Goal: Task Accomplishment & Management: Manage account settings

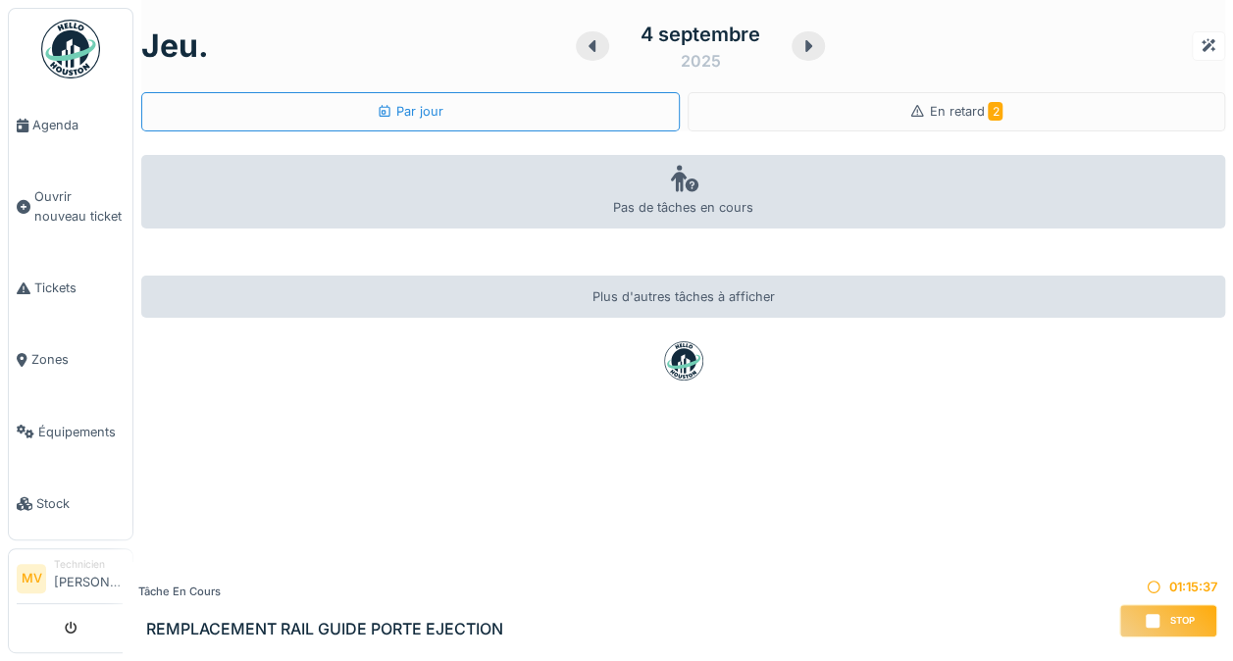
click at [62, 289] on span "Tickets" at bounding box center [79, 288] width 90 height 19
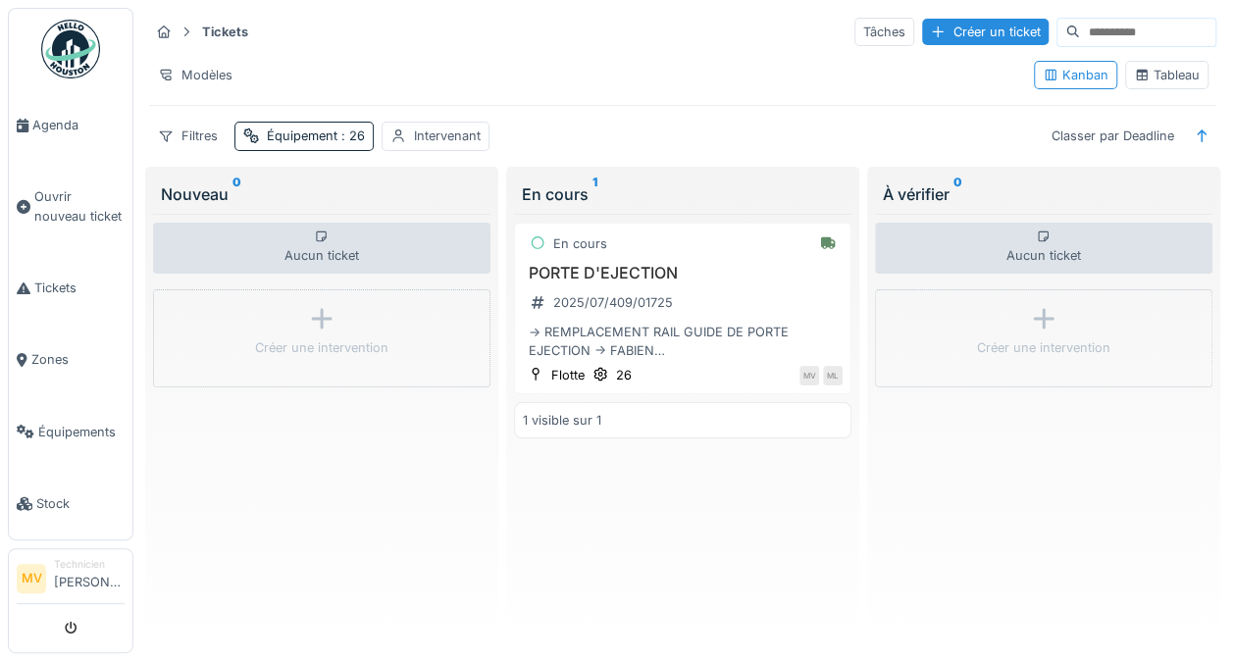
click at [351, 145] on div "Équipement : 26" at bounding box center [304, 136] width 139 height 28
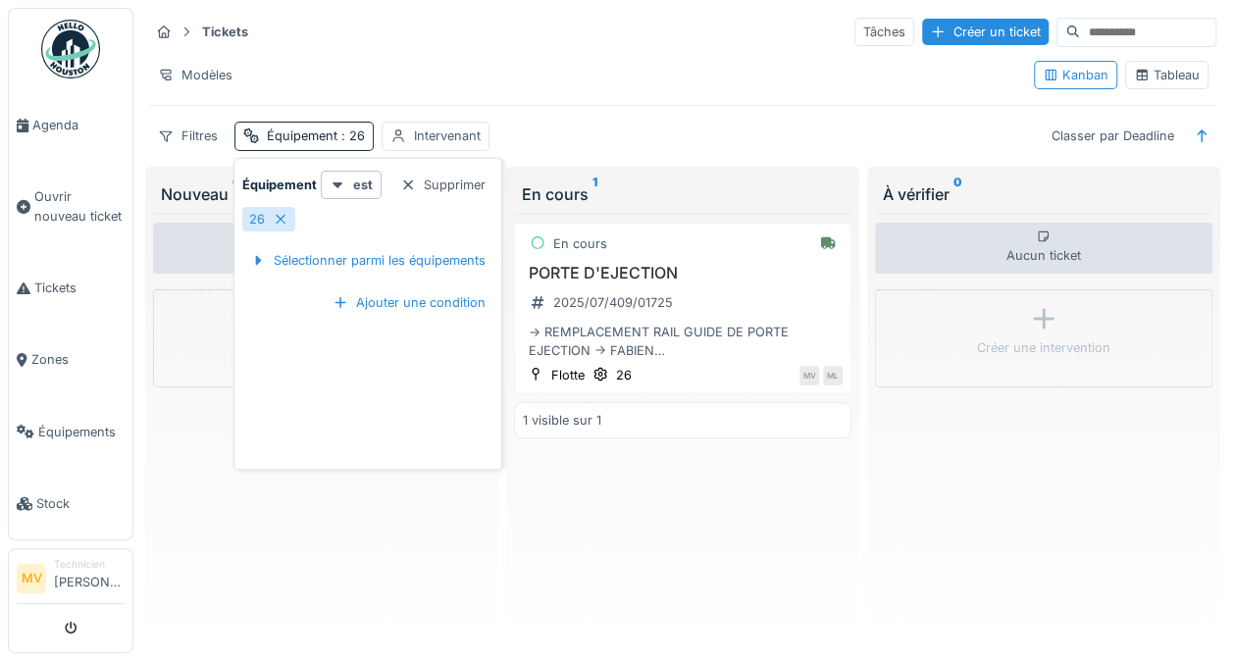
click at [283, 218] on icon at bounding box center [281, 219] width 16 height 13
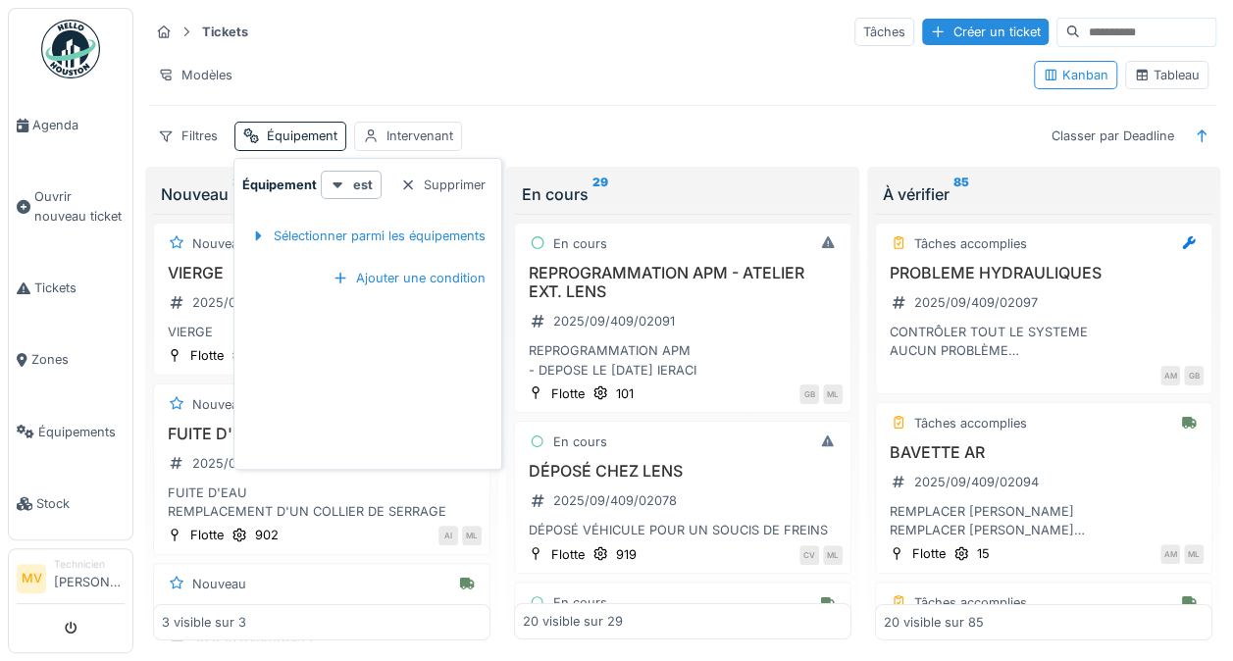
click at [732, 108] on div "Tickets Tâches Créer un ticket Modèles Kanban Tableau Filtres Équipement Interv…" at bounding box center [682, 83] width 1083 height 151
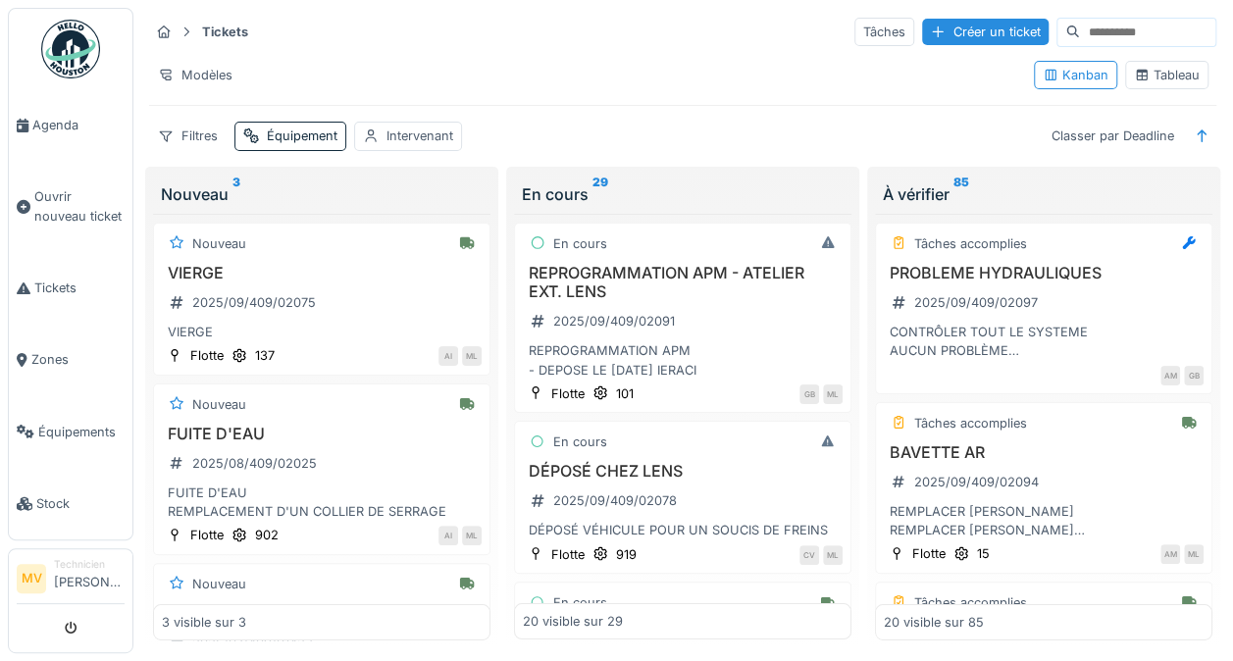
click at [79, 113] on link "Agenda" at bounding box center [71, 125] width 124 height 72
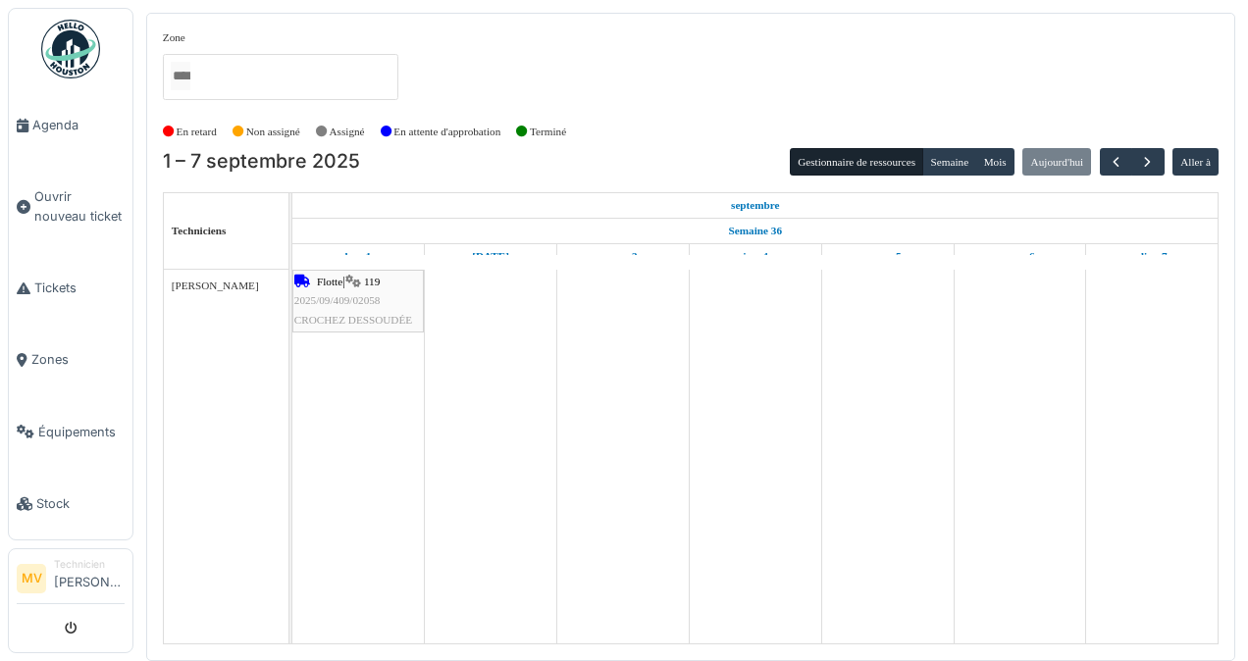
click at [47, 41] on img at bounding box center [70, 49] width 59 height 59
click at [59, 281] on span "Tickets" at bounding box center [79, 288] width 90 height 19
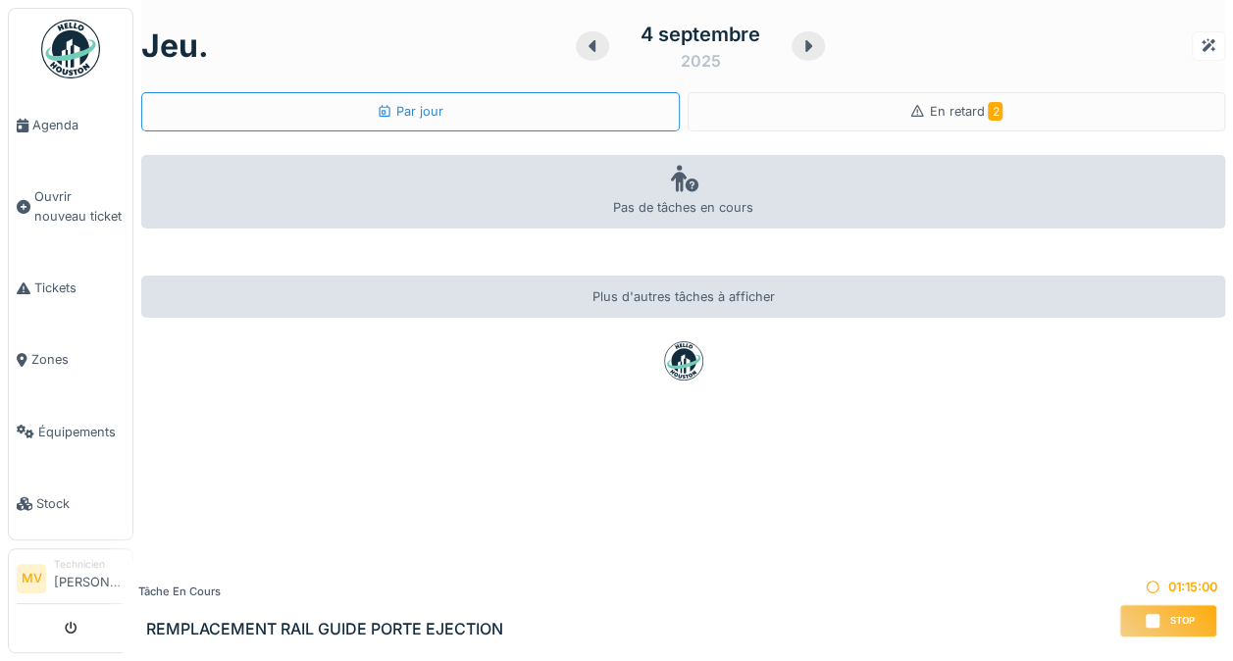
click at [942, 129] on div "En retard 2" at bounding box center [957, 111] width 539 height 39
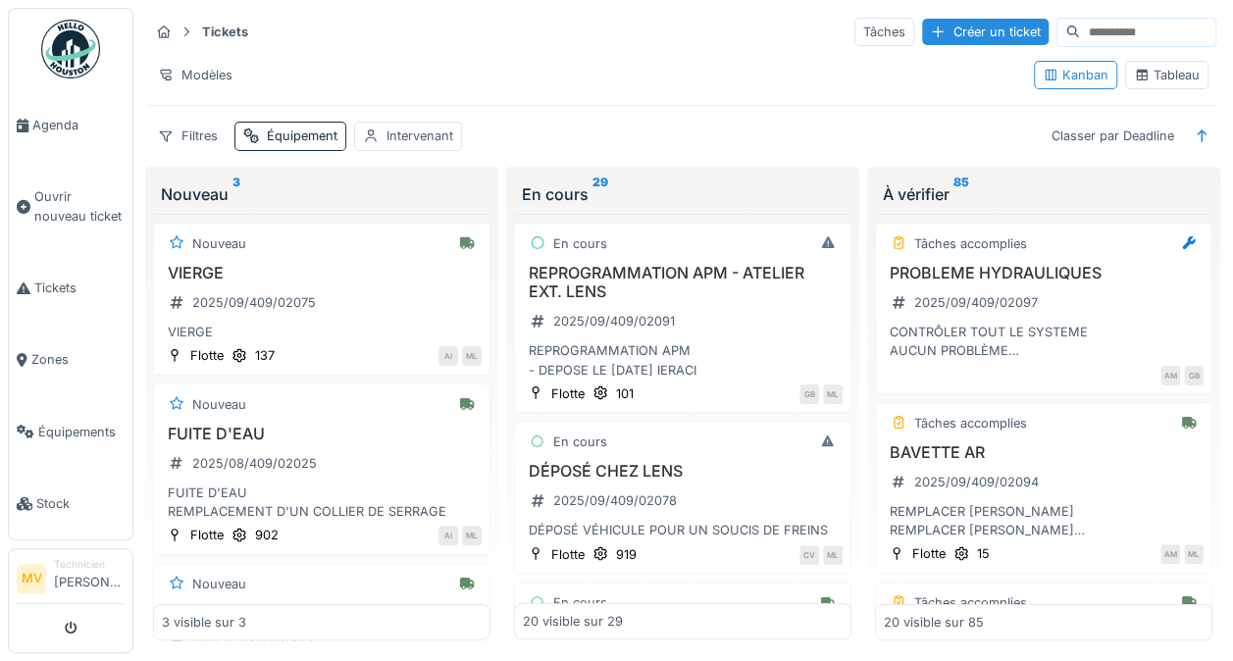
click at [1194, 133] on icon at bounding box center [1202, 136] width 16 height 13
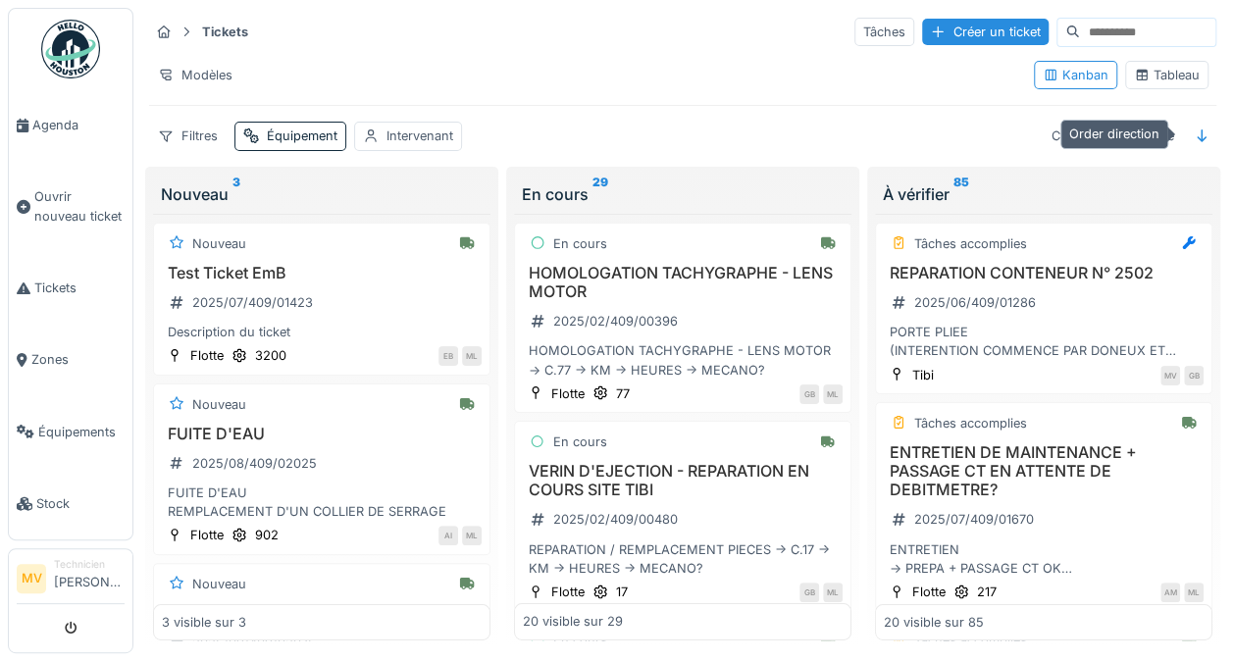
click at [1077, 275] on h3 "REPARATION CONTENEUR N° 2502" at bounding box center [1044, 273] width 320 height 19
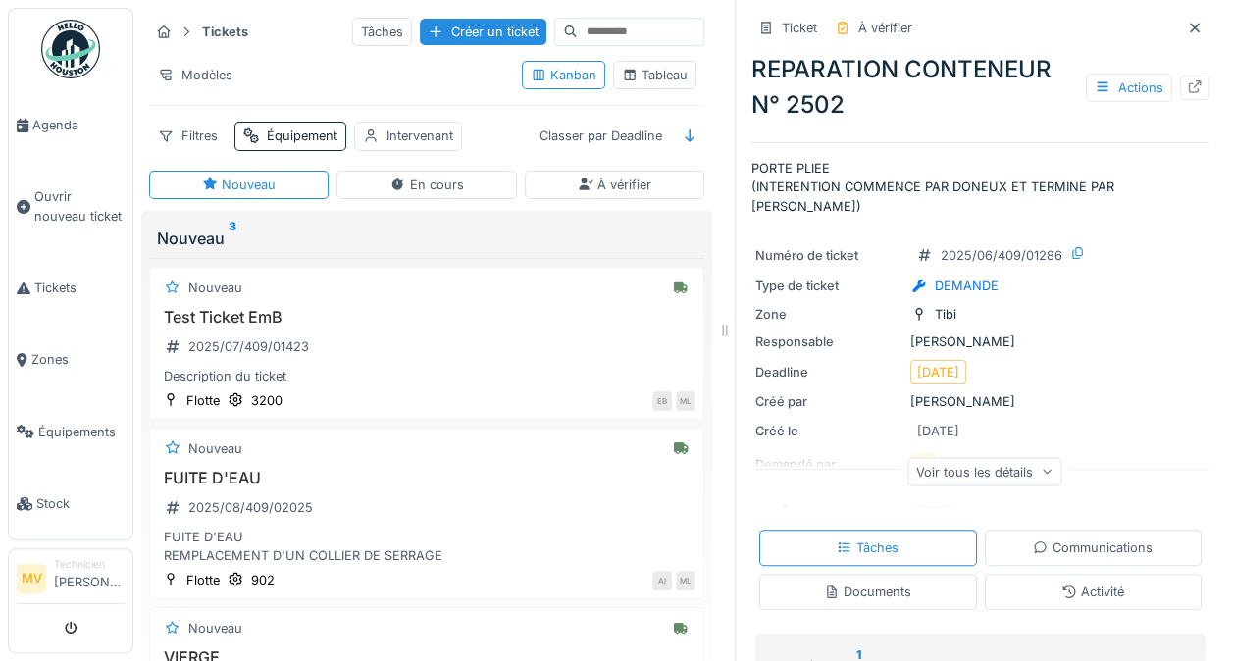
click at [1181, 88] on div at bounding box center [1195, 88] width 29 height 25
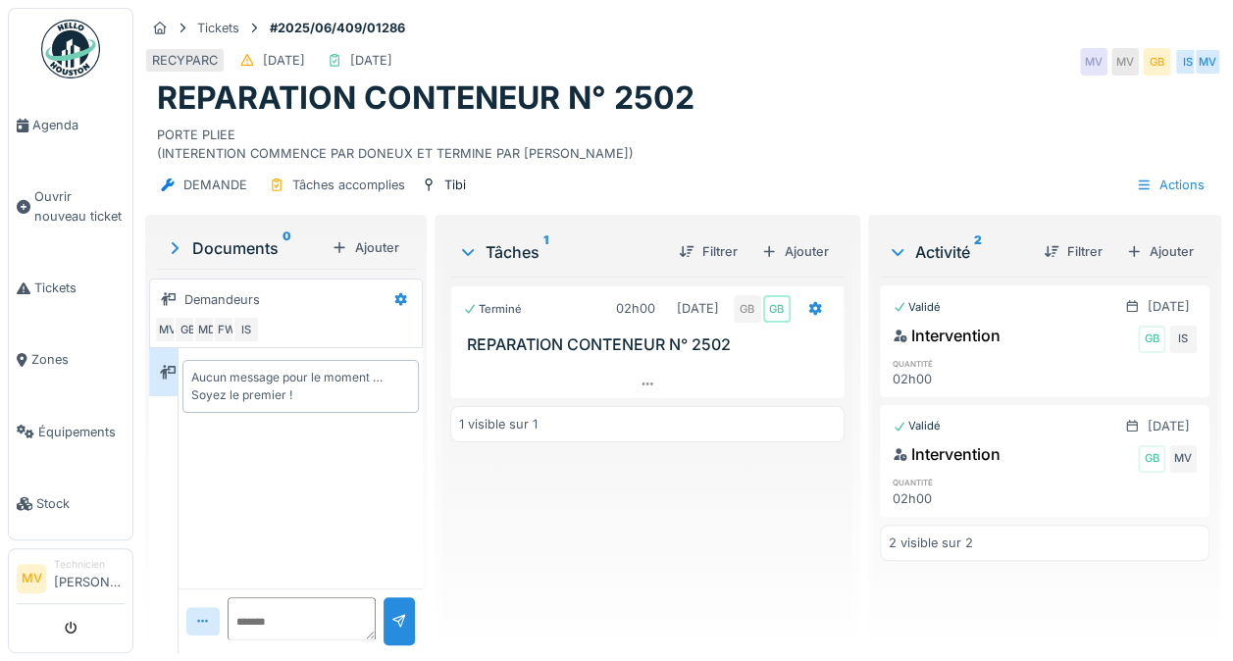
click at [648, 370] on div at bounding box center [647, 384] width 394 height 28
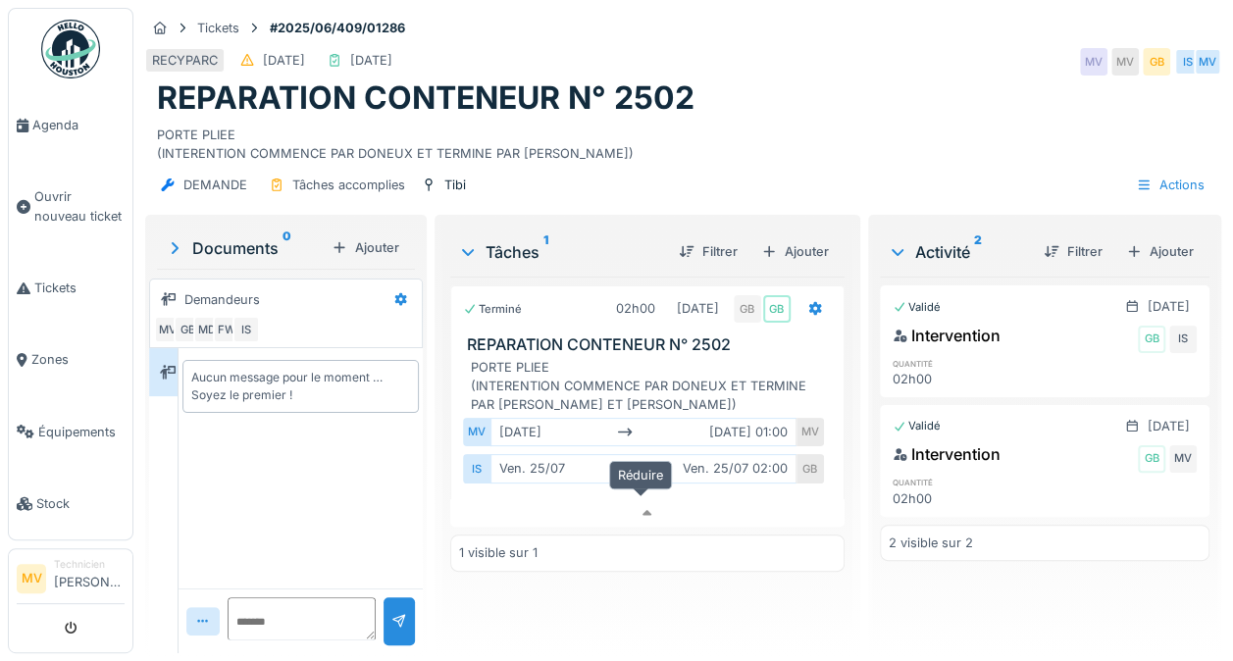
scroll to position [15, 0]
click at [85, 41] on img at bounding box center [70, 49] width 59 height 59
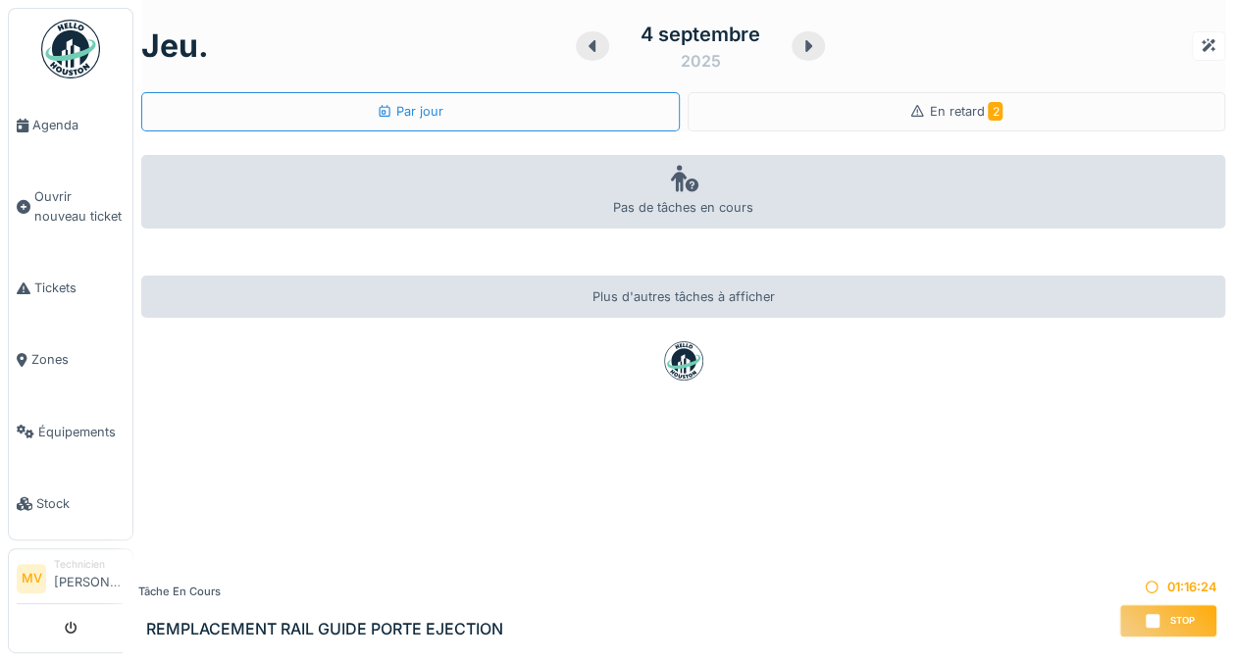
click at [977, 127] on div "En retard 2" at bounding box center [957, 111] width 539 height 39
